Goal: Information Seeking & Learning: Learn about a topic

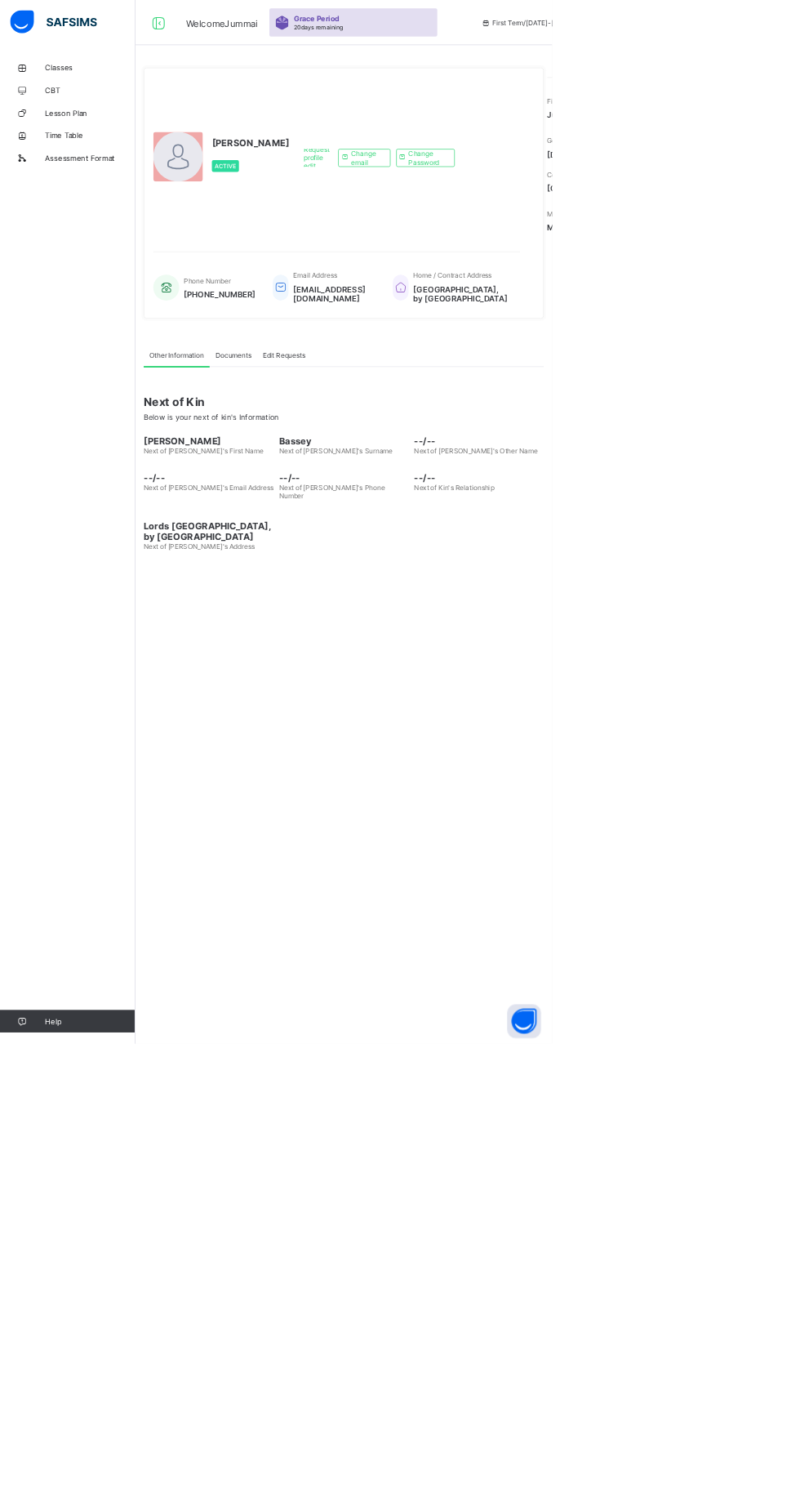
click at [87, 91] on link "Classes" at bounding box center [98, 98] width 196 height 33
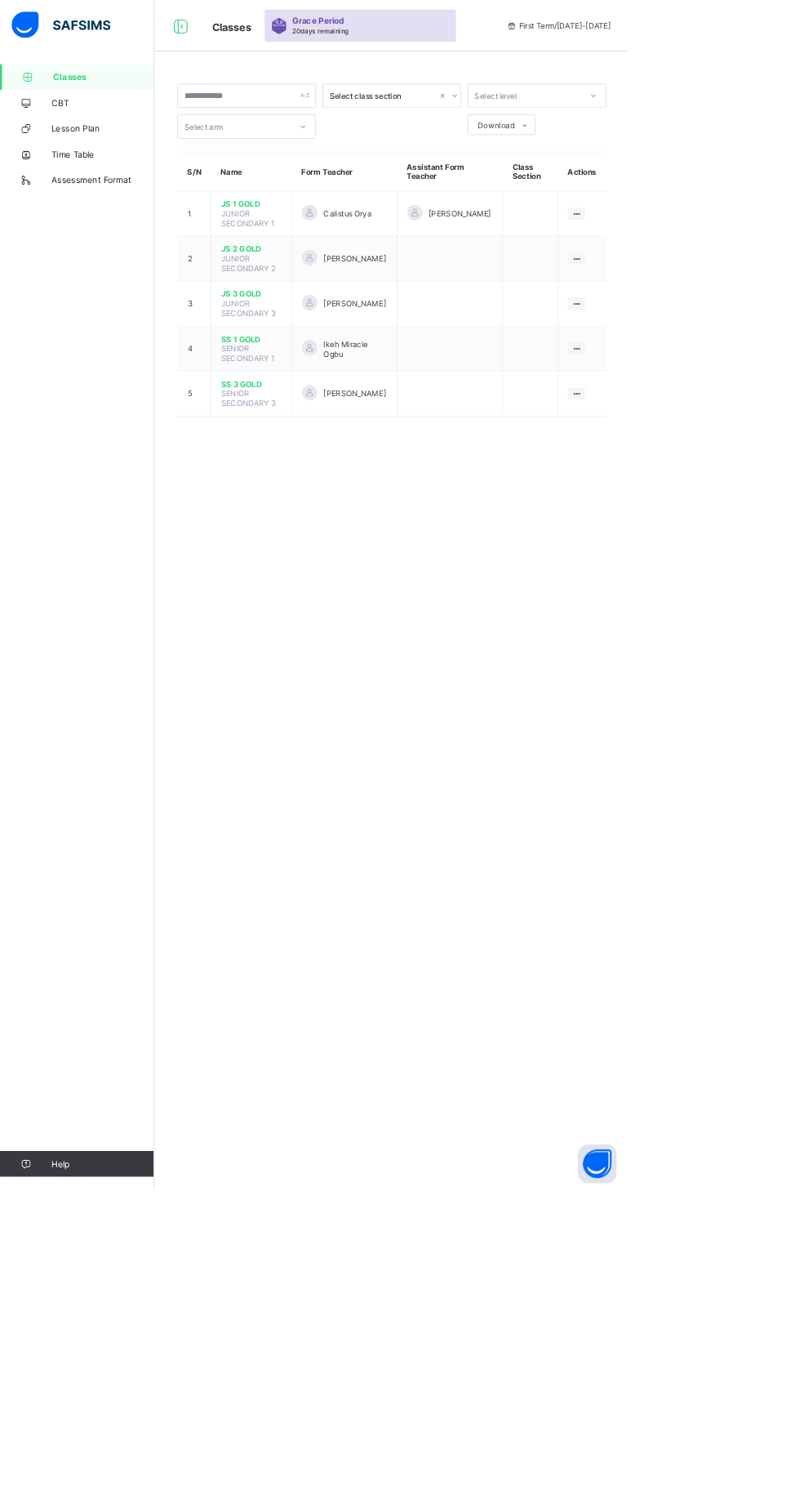
click at [312, 258] on span "JS 1 GOLD" at bounding box center [320, 259] width 78 height 12
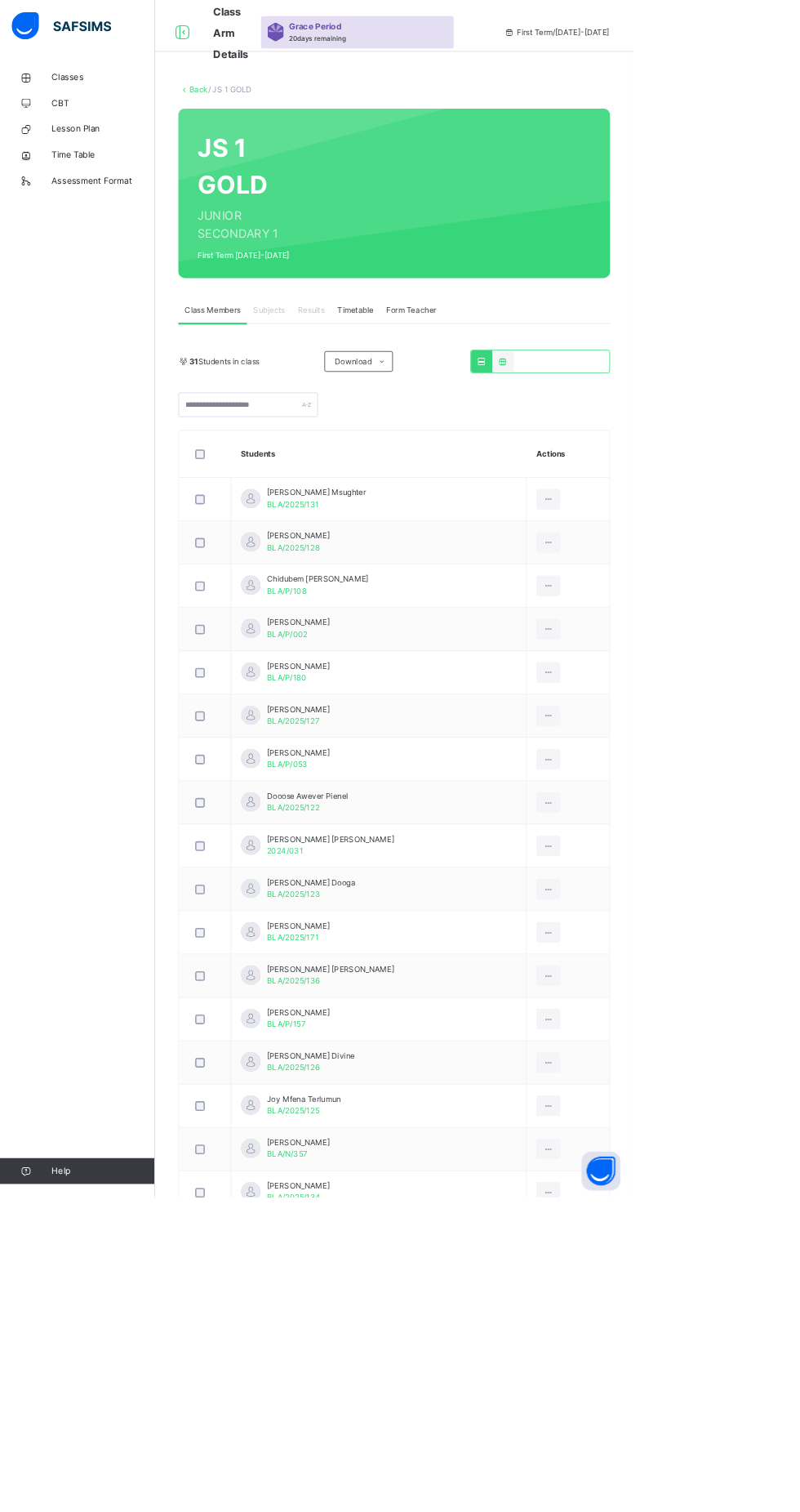
click at [339, 344] on div "JS 1 GOLD JUNIOR SECONDARY 1 First Term [DATE]-[DATE]" at bounding box center [497, 244] width 545 height 214
click at [379, 341] on div "JS 1 GOLD JUNIOR SECONDARY 1 First Term [DATE]-[DATE]" at bounding box center [497, 244] width 545 height 214
click at [394, 383] on div "Results" at bounding box center [394, 392] width 50 height 33
click at [342, 392] on span "Subjects" at bounding box center [340, 392] width 40 height 15
click at [118, 88] on link "Classes" at bounding box center [98, 98] width 196 height 33
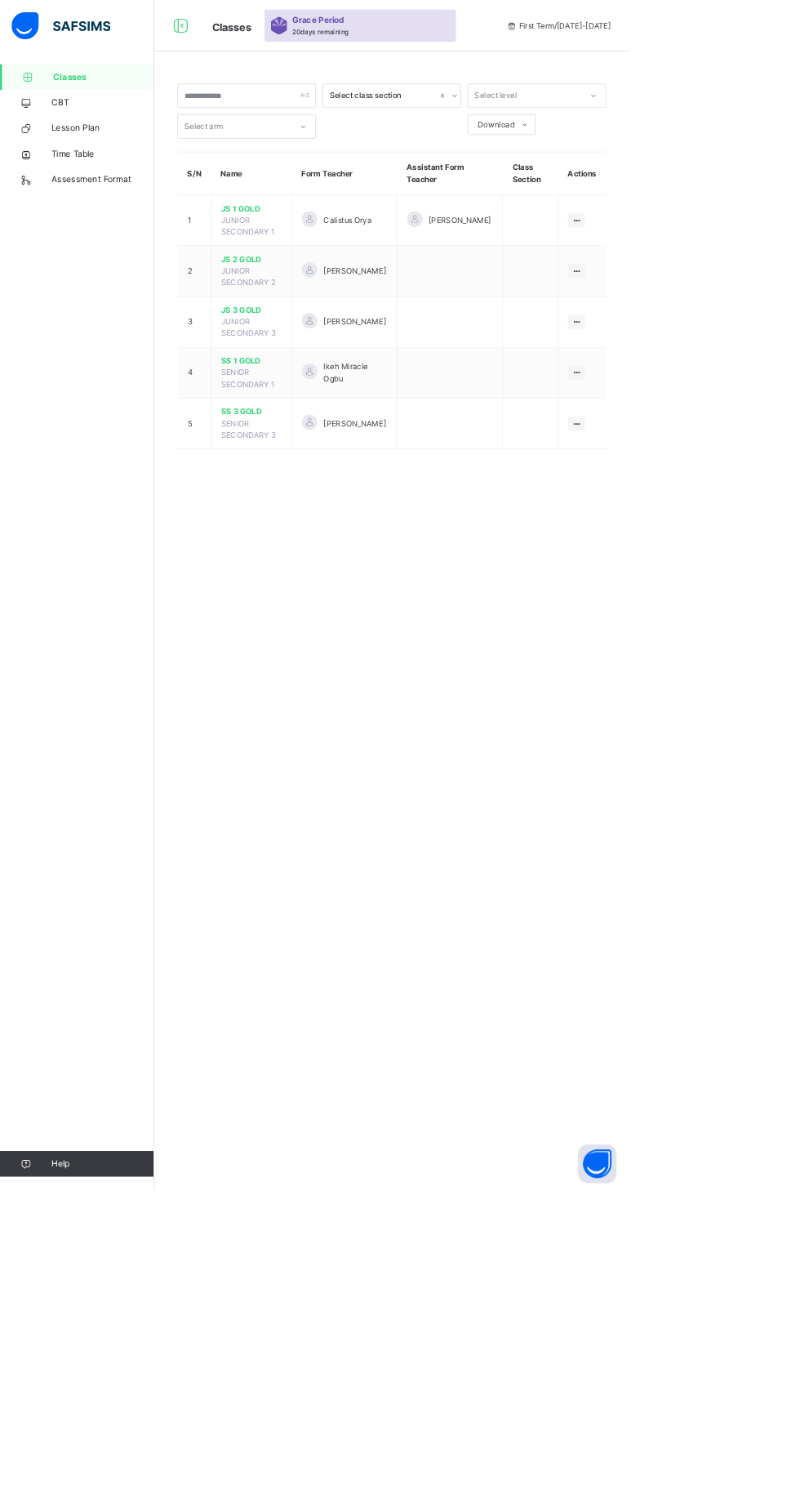
click at [341, 330] on span "JS 2 GOLD" at bounding box center [320, 330] width 78 height 15
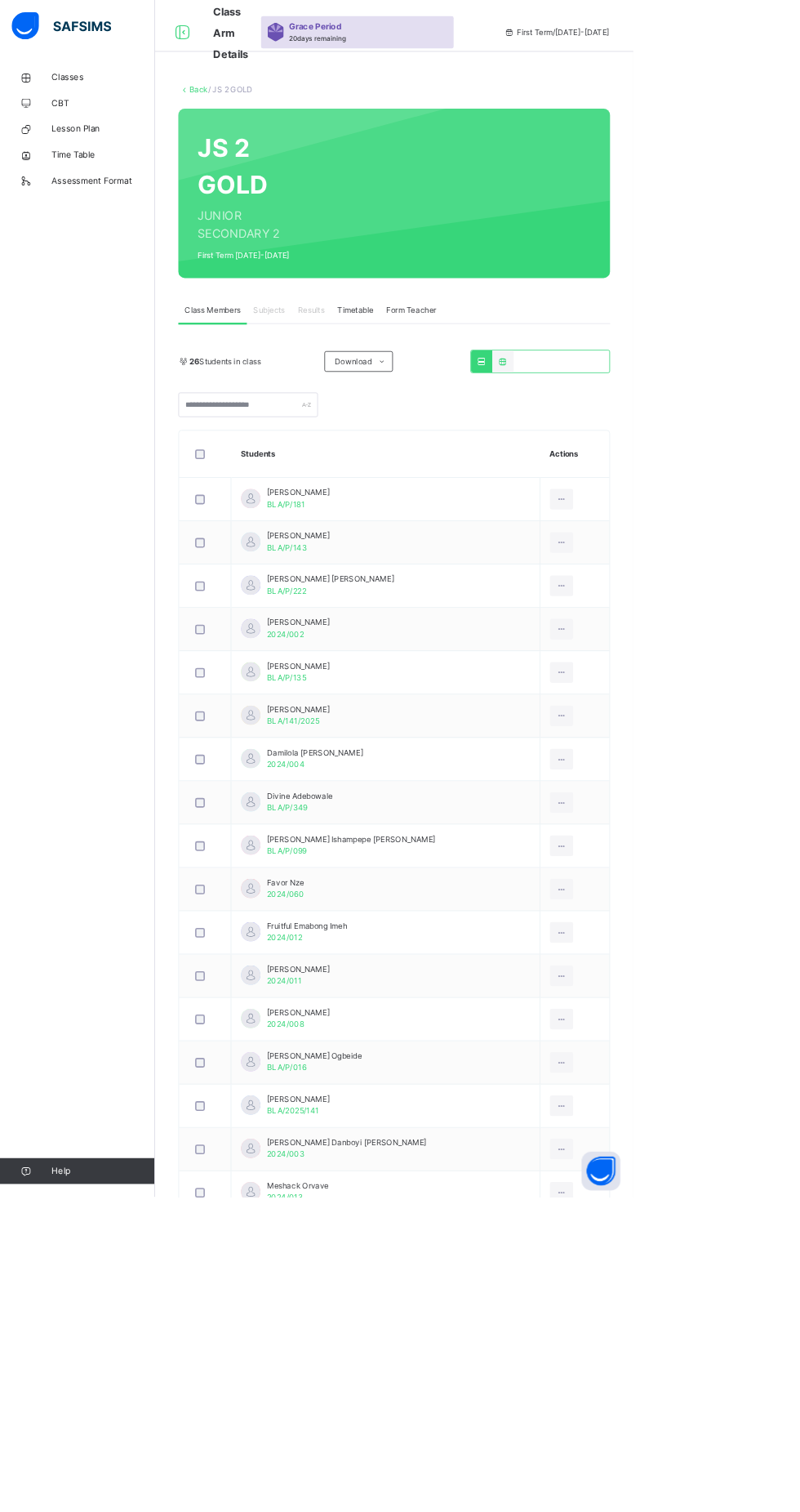
click at [342, 392] on span "Subjects" at bounding box center [340, 392] width 40 height 15
click at [450, 392] on span "Timetable" at bounding box center [449, 392] width 46 height 15
